Goal: Task Accomplishment & Management: Use online tool/utility

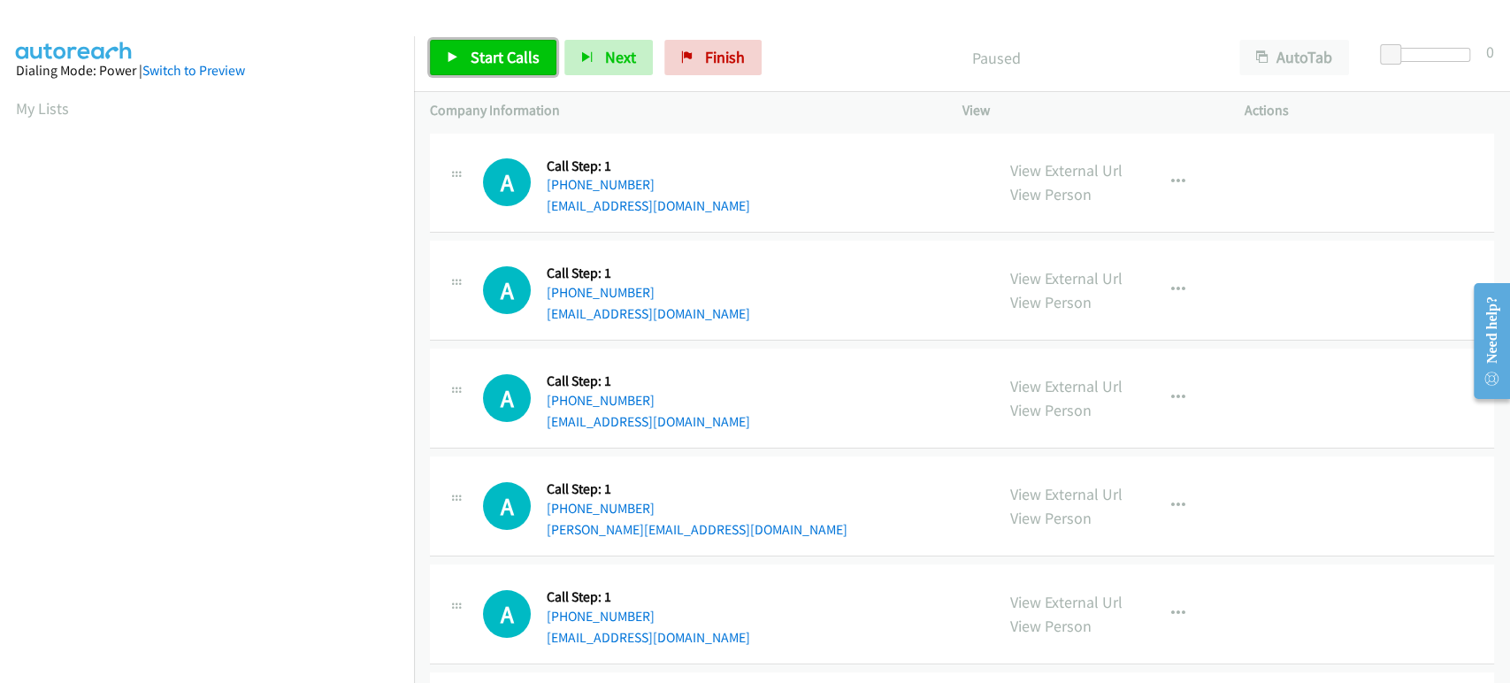
click at [526, 59] on span "Start Calls" at bounding box center [505, 57] width 69 height 20
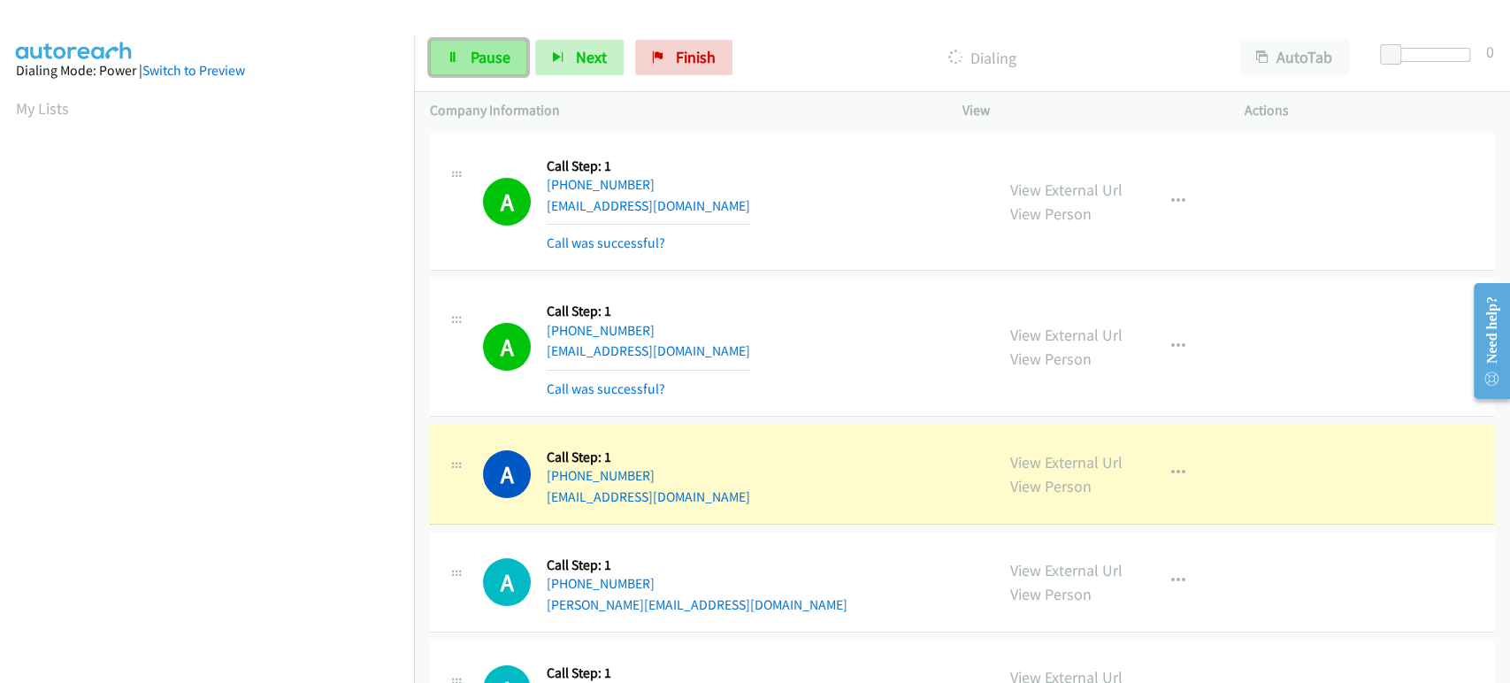
click at [466, 58] on link "Pause" at bounding box center [478, 57] width 97 height 35
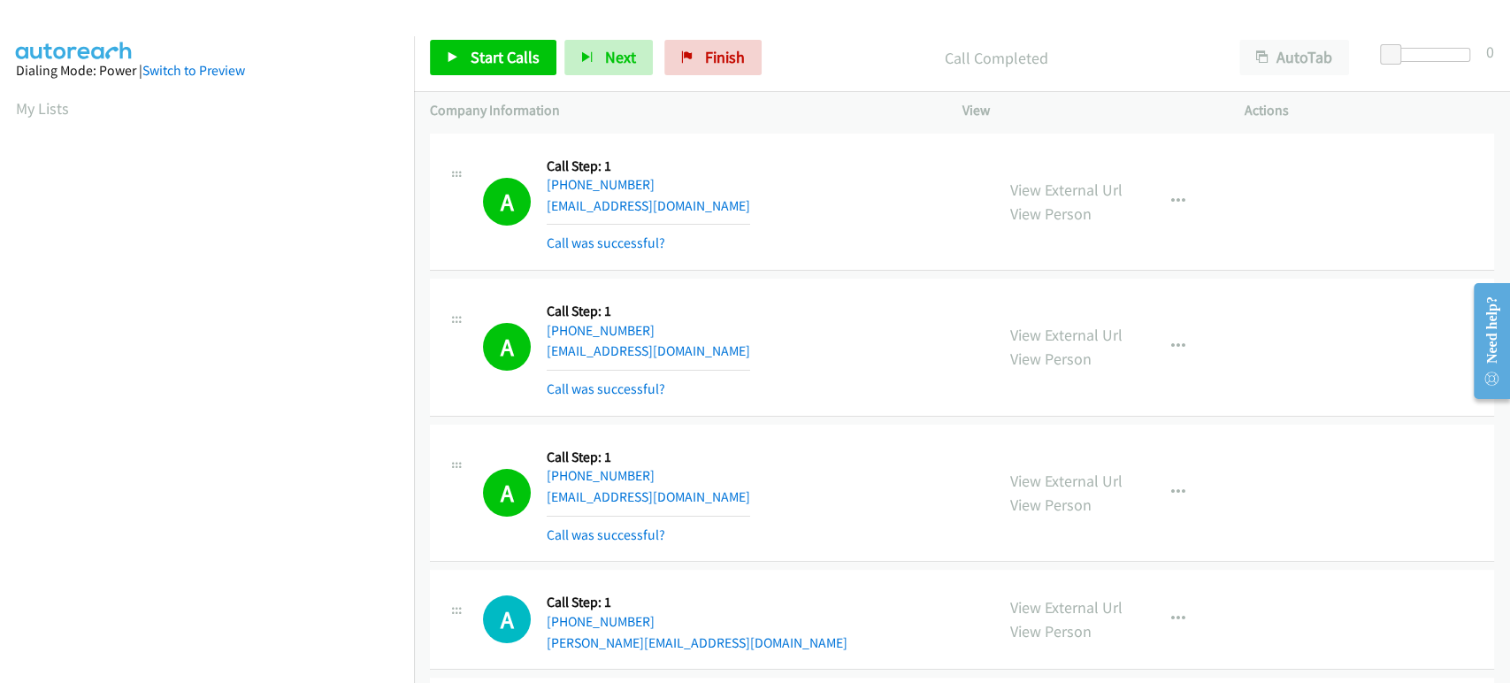
scroll to position [311, 0]
click at [503, 41] on link "Start Calls" at bounding box center [493, 57] width 127 height 35
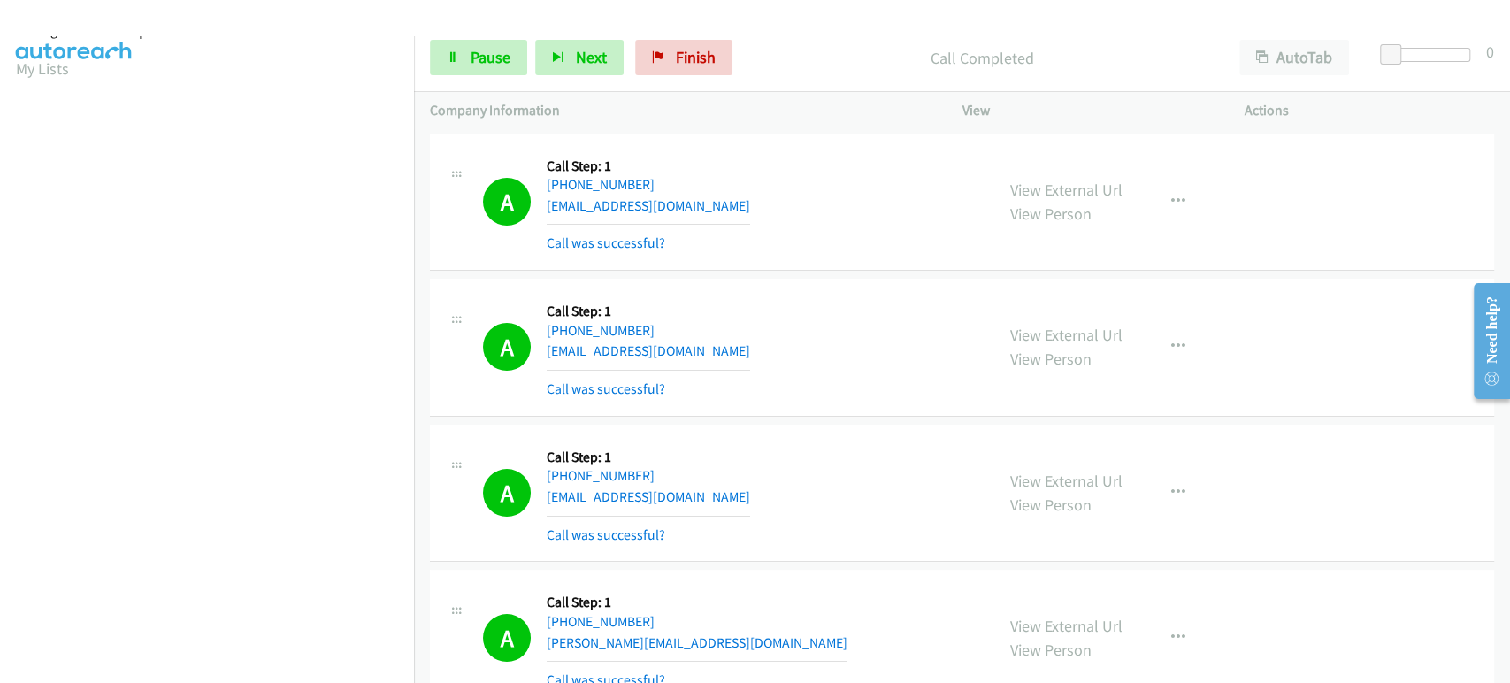
scroll to position [0, 0]
click at [567, 57] on button "Next" at bounding box center [579, 57] width 88 height 35
click at [450, 56] on icon at bounding box center [453, 58] width 12 height 12
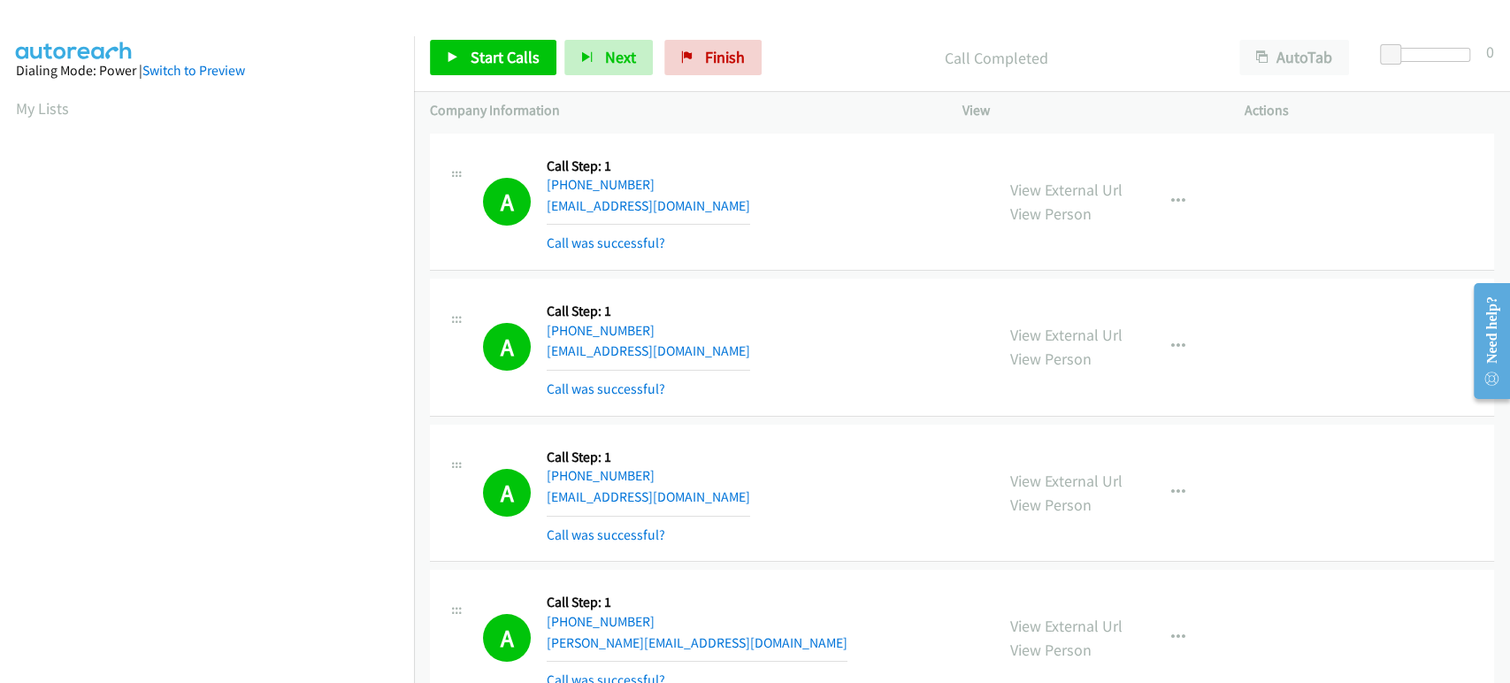
scroll to position [311, 0]
click at [471, 59] on span "Start Calls" at bounding box center [505, 57] width 69 height 20
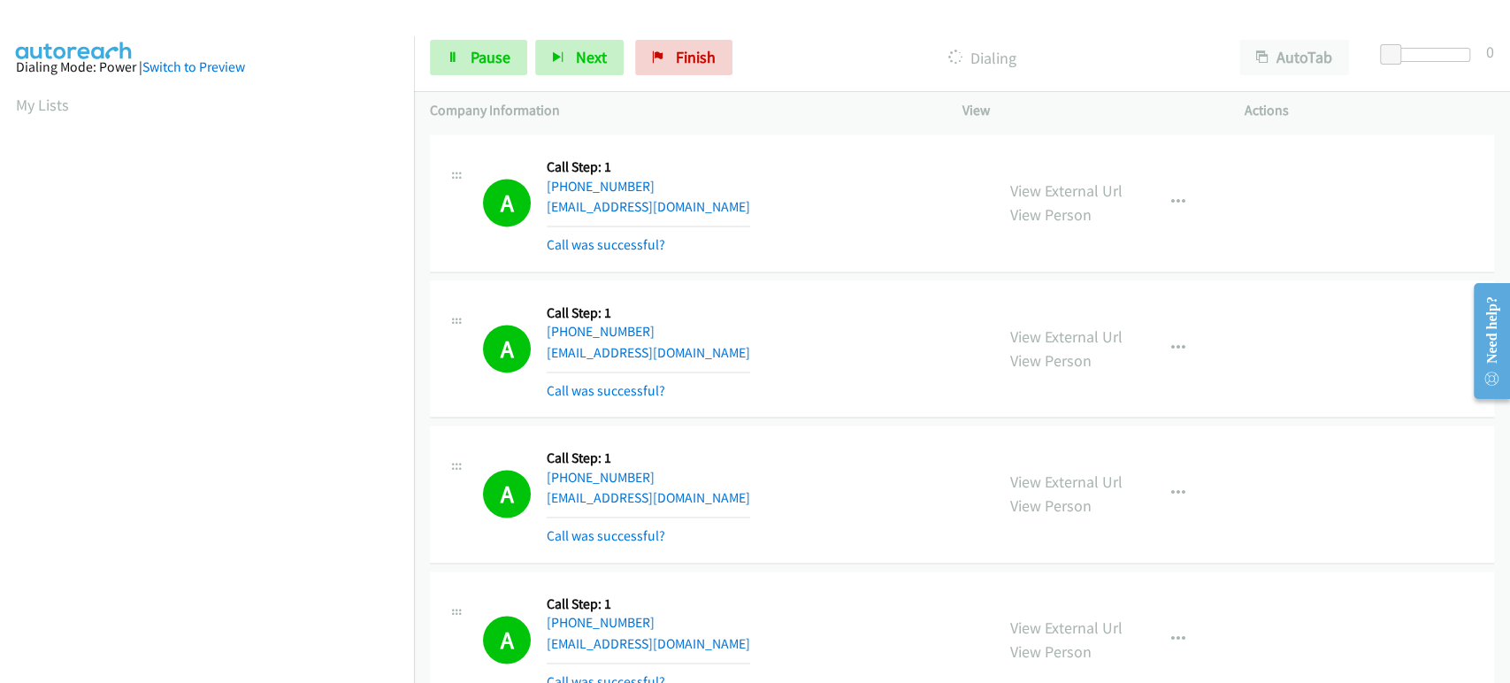
scroll to position [0, 0]
click at [449, 48] on link "Pause" at bounding box center [478, 57] width 97 height 35
